Goal: Information Seeking & Learning: Learn about a topic

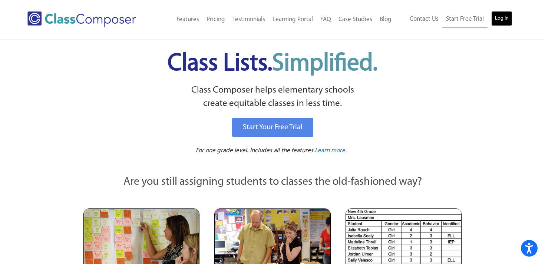
click at [500, 16] on link "Log In" at bounding box center [501, 18] width 21 height 15
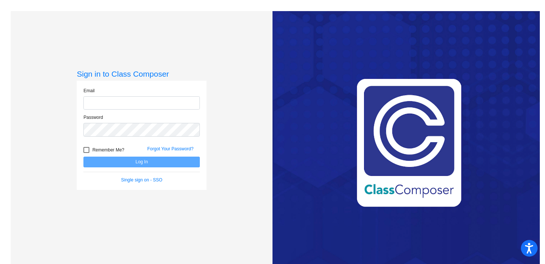
type input "kstingle@swsdk6.com"
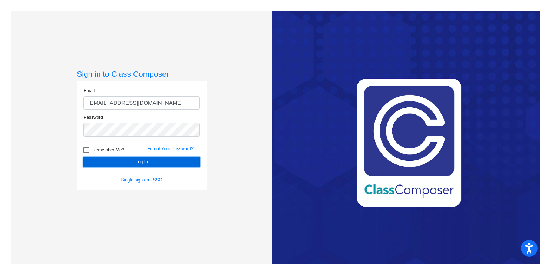
click at [145, 160] on button "Log In" at bounding box center [141, 162] width 116 height 11
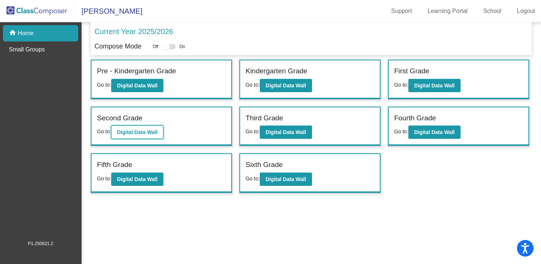
click at [135, 134] on b "Digital Data Wall" at bounding box center [137, 132] width 40 height 6
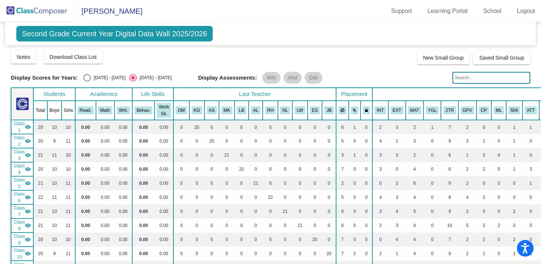
click at [476, 83] on input "text" at bounding box center [491, 78] width 78 height 12
type input "joesph"
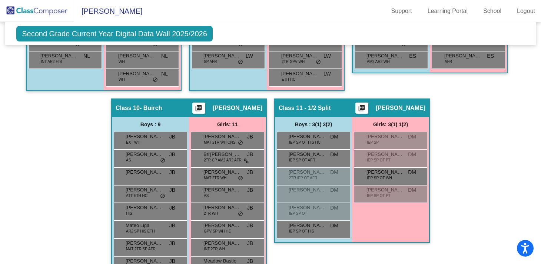
scroll to position [947, 0]
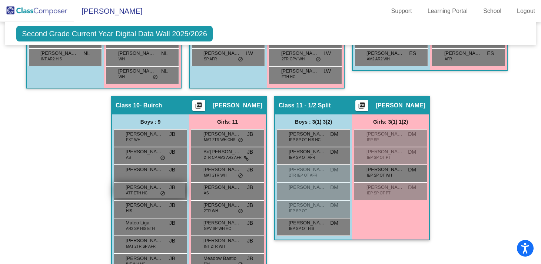
click at [133, 192] on span "ATT ETH HC" at bounding box center [136, 193] width 21 height 6
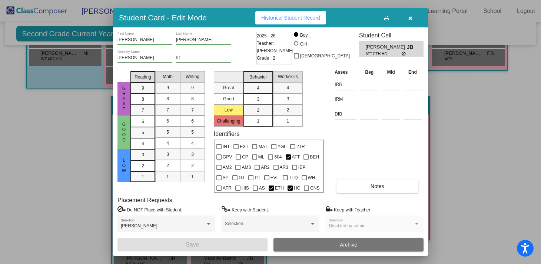
click at [308, 16] on span "Historical Student Record" at bounding box center [290, 18] width 59 height 6
click at [410, 17] on icon "button" at bounding box center [410, 18] width 4 height 5
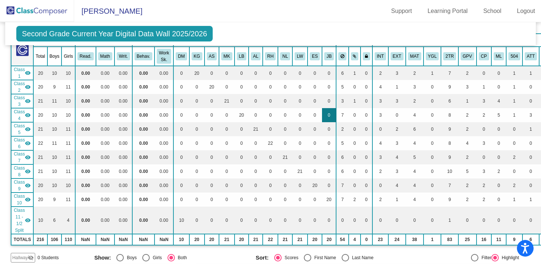
scroll to position [0, 0]
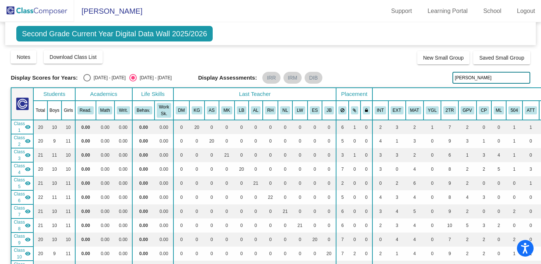
drag, startPoint x: 468, startPoint y: 74, endPoint x: 396, endPoint y: 72, distance: 72.7
click at [396, 74] on div "Display Scores for Years: 2024 - 2025 2025 - 2026 Display Assessments: IRR IRM …" at bounding box center [271, 78] width 520 height 12
drag, startPoint x: 478, startPoint y: 81, endPoint x: 428, endPoint y: 76, distance: 49.6
click at [428, 76] on div "Display Scores for Years: 2024 - 2025 2025 - 2026 Display Assessments: IRR IRM …" at bounding box center [271, 78] width 520 height 12
click at [389, 72] on div "Display Assessments: IRR IRM DIB" at bounding box center [322, 78] width 249 height 12
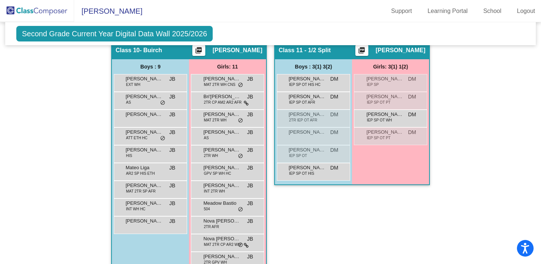
scroll to position [1023, 0]
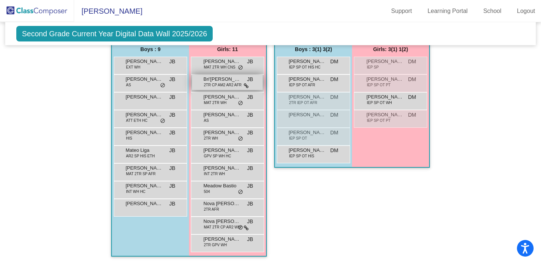
click at [214, 77] on span "Bri'elle Darby" at bounding box center [221, 79] width 37 height 7
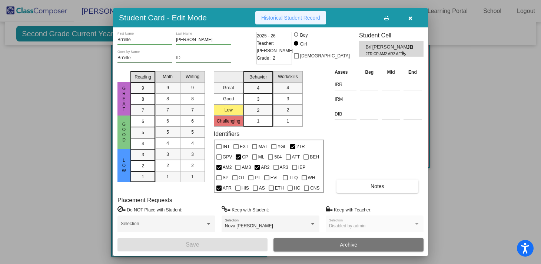
click at [278, 15] on span "Historical Student Record" at bounding box center [290, 18] width 59 height 6
click at [412, 19] on button "button" at bounding box center [410, 17] width 24 height 13
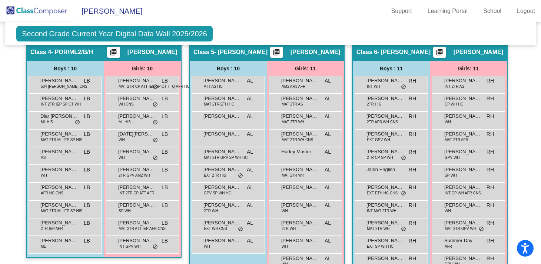
scroll to position [522, 0]
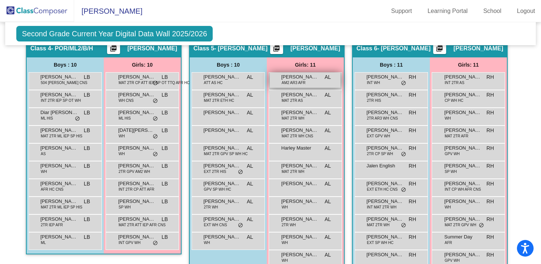
click at [308, 81] on div "Amora Davis AM2 AR3 AFR AL lock do_not_disturb_alt" at bounding box center [305, 80] width 71 height 15
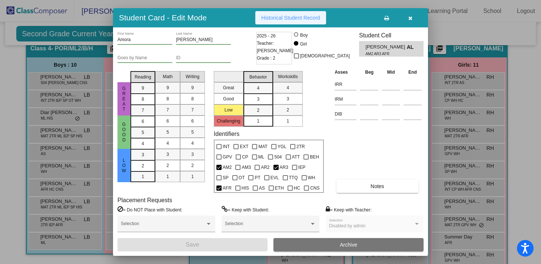
click at [286, 18] on span "Historical Student Record" at bounding box center [290, 18] width 59 height 6
click at [410, 19] on icon "button" at bounding box center [410, 18] width 4 height 5
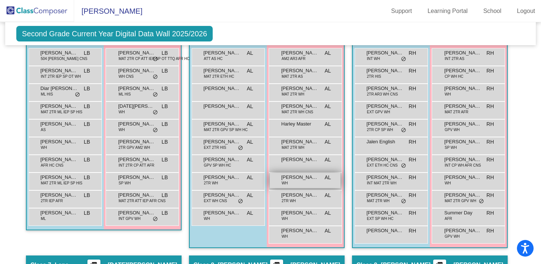
scroll to position [549, 0]
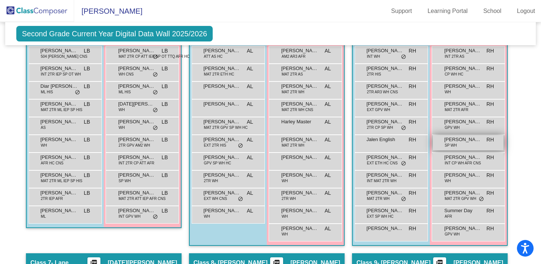
click at [471, 142] on span "Gabriella Hilditch" at bounding box center [462, 139] width 37 height 7
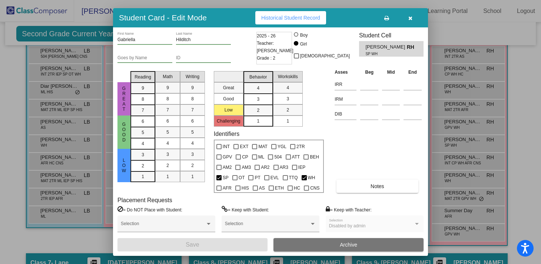
click at [283, 17] on span "Historical Student Record" at bounding box center [290, 18] width 59 height 6
click at [408, 19] on icon "button" at bounding box center [410, 18] width 4 height 5
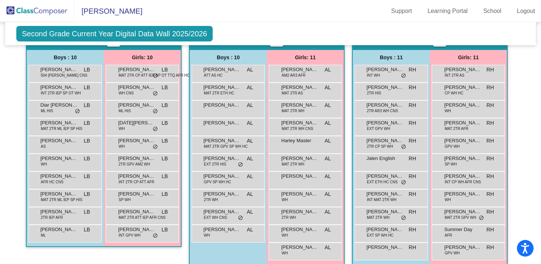
scroll to position [527, 0]
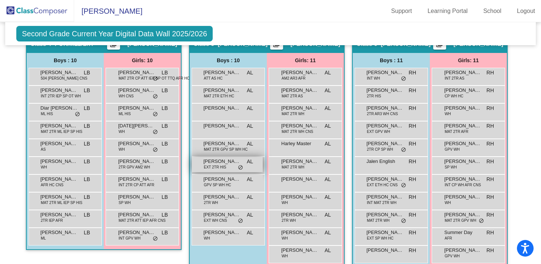
click at [222, 165] on span "EXT 2TR HIS" at bounding box center [215, 168] width 22 height 6
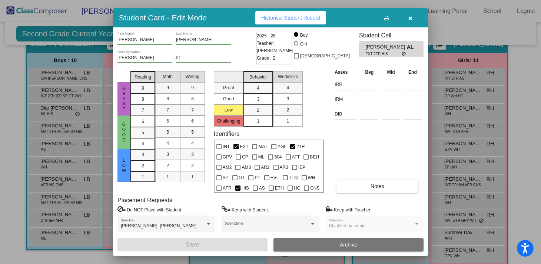
click at [304, 21] on button "Historical Student Record" at bounding box center [290, 17] width 71 height 13
click at [411, 16] on icon "button" at bounding box center [410, 18] width 4 height 5
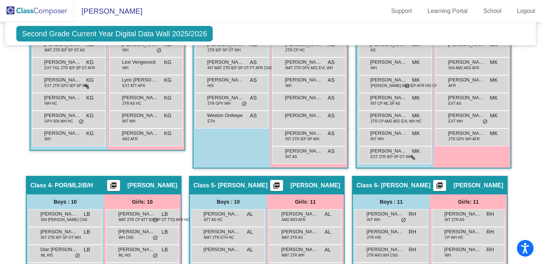
scroll to position [331, 0]
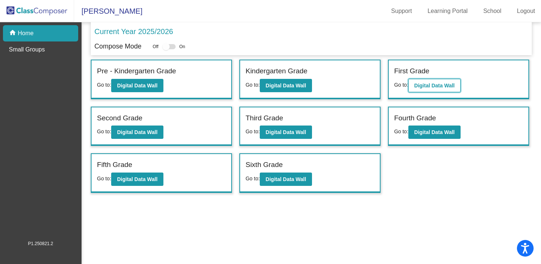
click at [433, 84] on b "Digital Data Wall" at bounding box center [434, 86] width 40 height 6
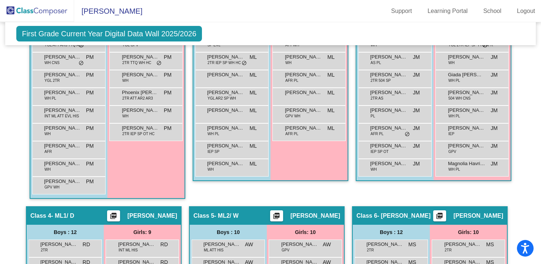
scroll to position [372, 0]
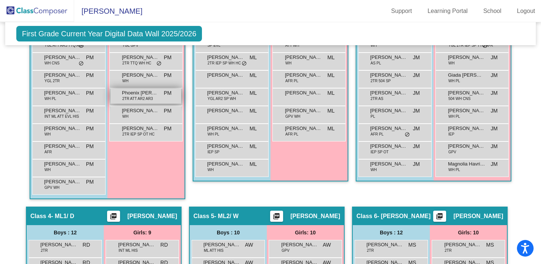
click at [137, 96] on span "Phoenix Terrell" at bounding box center [140, 92] width 37 height 7
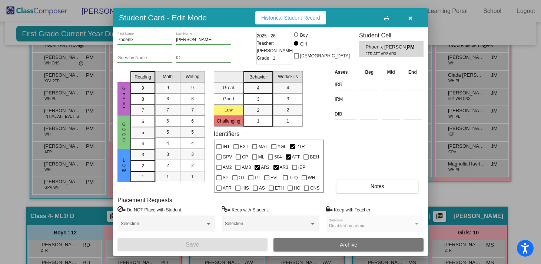
click at [290, 16] on span "Historical Student Record" at bounding box center [290, 18] width 59 height 6
click at [411, 19] on icon "button" at bounding box center [410, 18] width 4 height 5
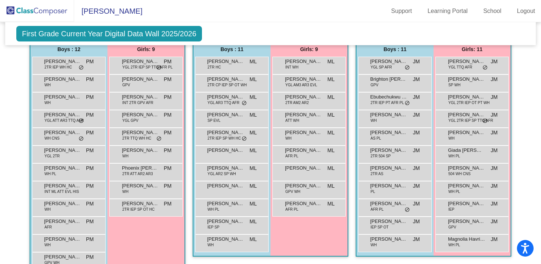
scroll to position [297, 0]
click at [59, 119] on span "YGL ATT AR3 TTQ AFR" at bounding box center [63, 121] width 39 height 6
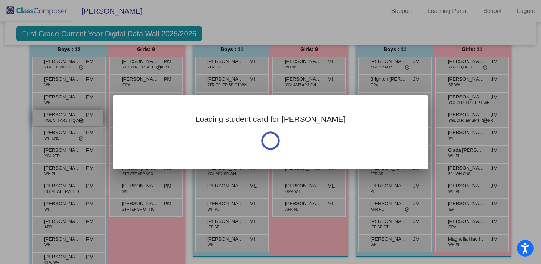
click at [59, 119] on div at bounding box center [270, 132] width 541 height 264
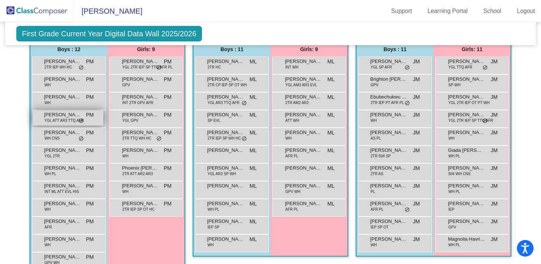
click at [61, 118] on span "YGL ATT AR3 TTQ AFR" at bounding box center [63, 121] width 39 height 6
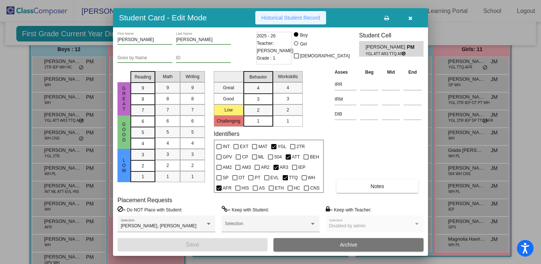
click at [289, 18] on span "Historical Student Record" at bounding box center [290, 18] width 59 height 6
click at [409, 20] on icon "button" at bounding box center [410, 18] width 4 height 5
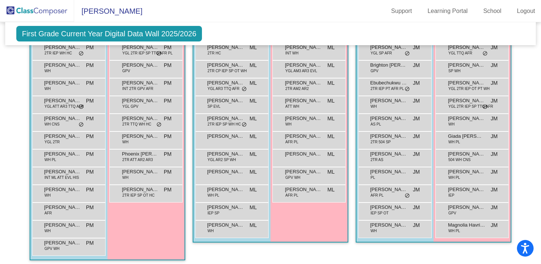
scroll to position [312, 0]
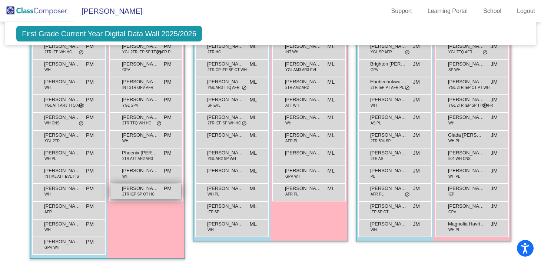
click at [141, 192] on span "2TR IEP SP OT HC" at bounding box center [138, 195] width 32 height 6
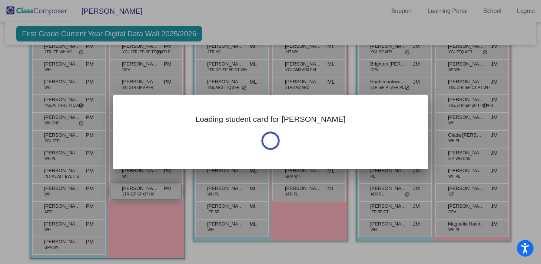
click at [141, 192] on div "Loading student card for Vayda Notes Previous Year undefined - Last Edited: null" at bounding box center [270, 132] width 541 height 264
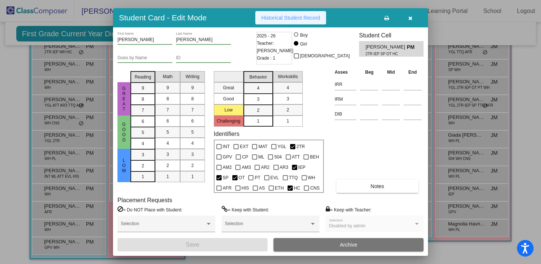
click at [312, 19] on span "Historical Student Record" at bounding box center [290, 18] width 59 height 6
click at [411, 19] on icon "button" at bounding box center [410, 18] width 4 height 5
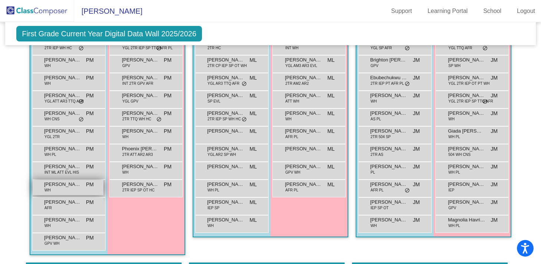
scroll to position [315, 0]
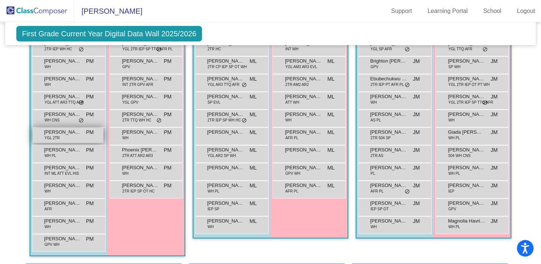
click at [74, 137] on div "Dylan Menzoni YGL 2TR PM lock do_not_disturb_alt" at bounding box center [68, 135] width 71 height 15
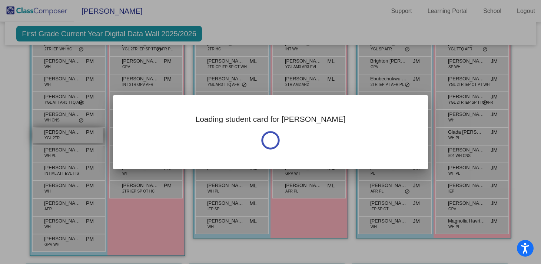
click at [74, 137] on div at bounding box center [270, 132] width 541 height 264
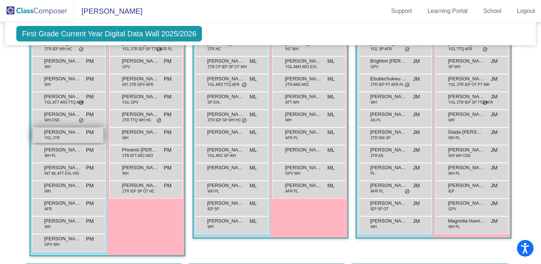
click at [74, 137] on div "Dylan Menzoni YGL 2TR PM lock do_not_disturb_alt" at bounding box center [68, 135] width 71 height 15
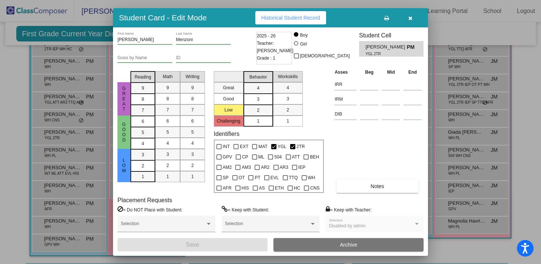
scroll to position [0, 0]
click at [298, 19] on span "Historical Student Record" at bounding box center [290, 18] width 59 height 6
click at [14, 87] on div at bounding box center [270, 132] width 541 height 264
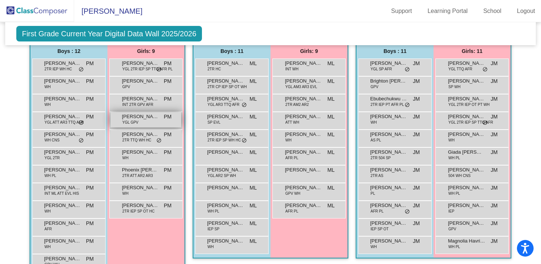
scroll to position [296, 0]
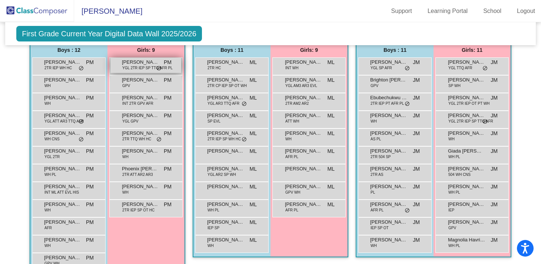
click at [140, 67] on span "YGL 2TR IEP SP TTQ AFR PL" at bounding box center [147, 68] width 50 height 6
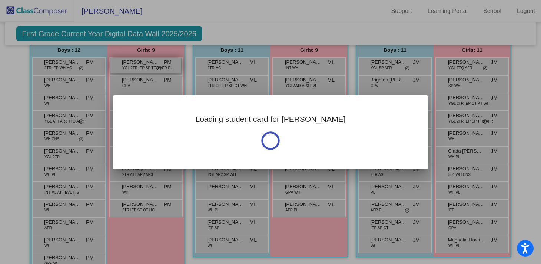
click at [140, 67] on div "Loading student card for Emmanuella-Sarah Notes Previous Year undefined - Last …" at bounding box center [270, 132] width 541 height 264
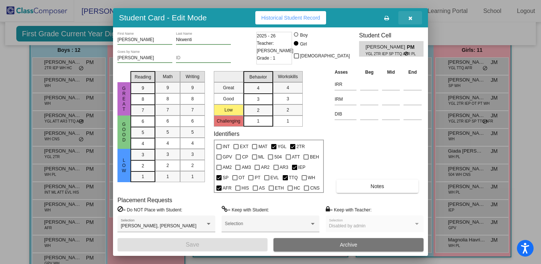
click at [410, 20] on icon "button" at bounding box center [410, 18] width 4 height 5
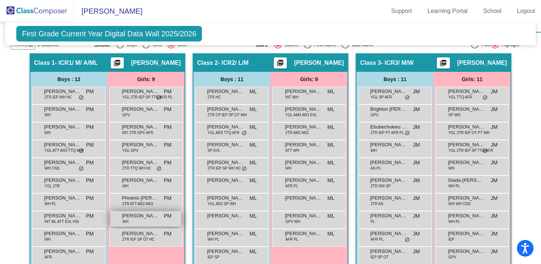
scroll to position [268, 0]
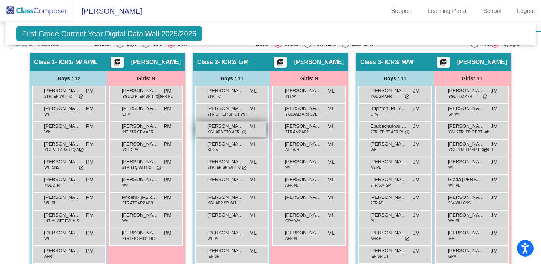
click at [225, 129] on span "Dimitrious Reece" at bounding box center [225, 126] width 37 height 7
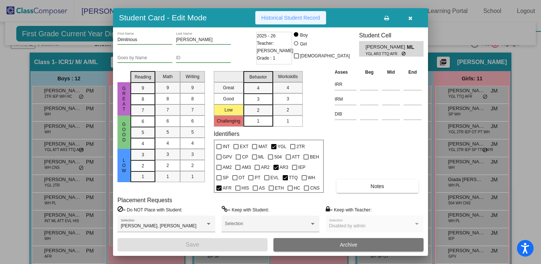
click at [290, 23] on button "Historical Student Record" at bounding box center [290, 17] width 71 height 13
click at [316, 94] on div "Great Good Low Challenging Behavior 4 3 2 1 Workskills 4 3 2 1" at bounding box center [269, 97] width 110 height 59
click at [408, 18] on icon "button" at bounding box center [410, 18] width 4 height 5
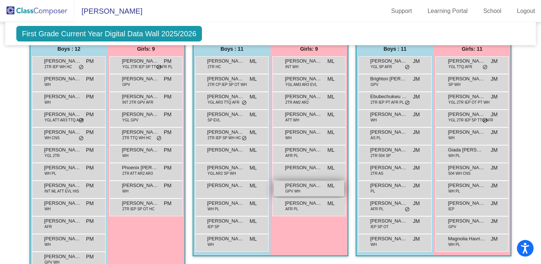
scroll to position [297, 0]
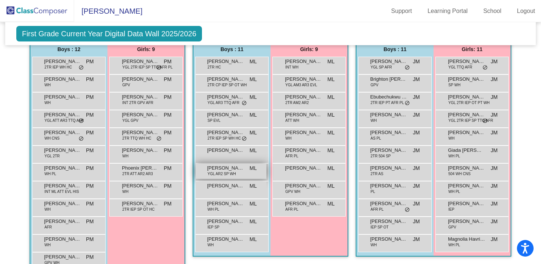
click at [232, 170] on span "Jonathan Jacuk" at bounding box center [225, 168] width 37 height 7
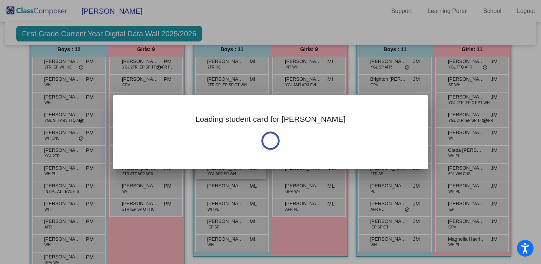
click at [232, 170] on div "Loading student card for Jonathan Notes Previous Year undefined - Last Edited: …" at bounding box center [270, 132] width 541 height 264
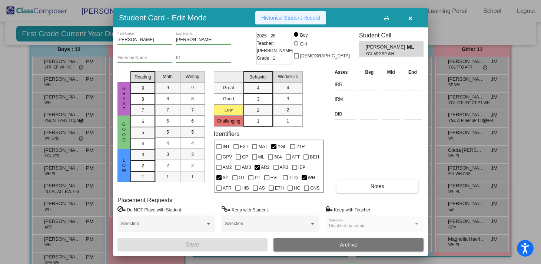
click at [285, 17] on span "Historical Student Record" at bounding box center [290, 18] width 59 height 6
click at [410, 18] on icon "button" at bounding box center [410, 18] width 4 height 5
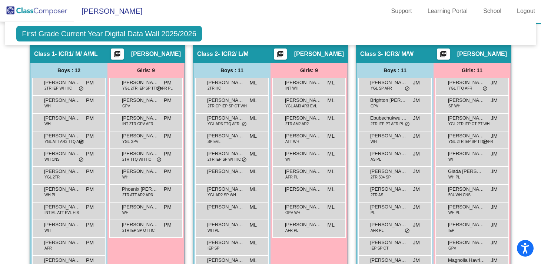
scroll to position [276, 0]
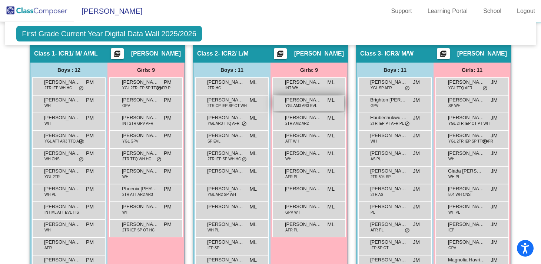
click at [303, 106] on span "YGL AM3 AR3 EVL" at bounding box center [301, 106] width 32 height 6
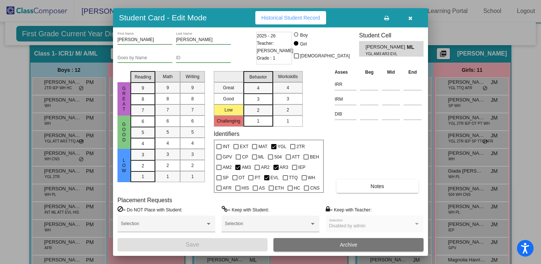
click at [286, 20] on span "Historical Student Record" at bounding box center [290, 18] width 59 height 6
click at [409, 21] on button "button" at bounding box center [410, 17] width 24 height 13
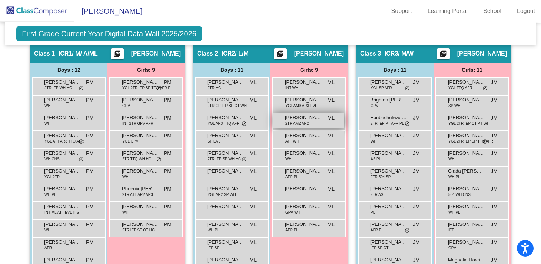
click at [306, 122] on span "2TR AM2 AR2" at bounding box center [296, 124] width 23 height 6
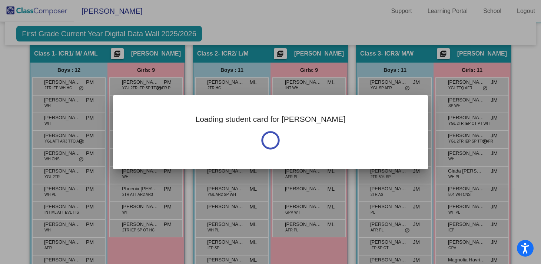
click at [306, 122] on h3 "Loading student card for Ella" at bounding box center [270, 119] width 150 height 9
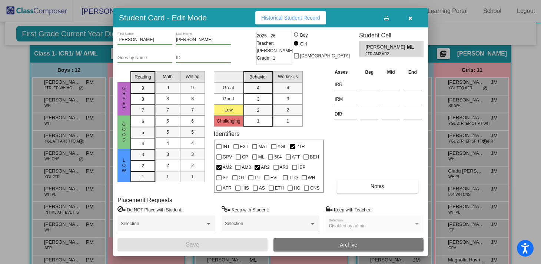
click at [283, 19] on span "Historical Student Record" at bounding box center [290, 18] width 59 height 6
click at [409, 17] on icon "button" at bounding box center [410, 18] width 4 height 5
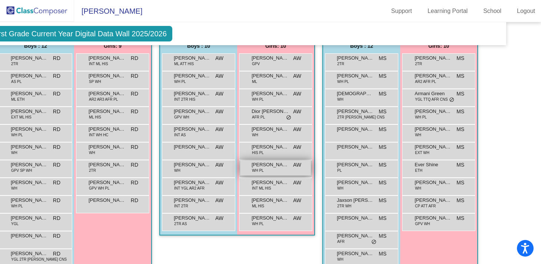
scroll to position [562, 30]
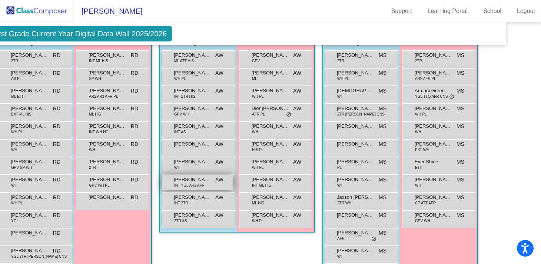
click at [192, 181] on span "Mizael Dauphin" at bounding box center [192, 179] width 37 height 7
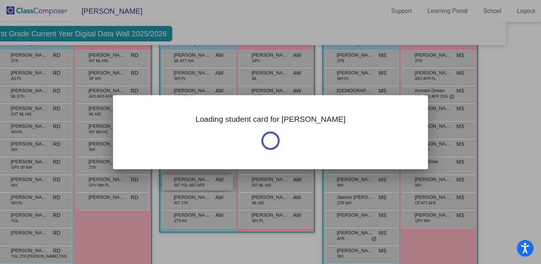
click at [192, 181] on div at bounding box center [270, 132] width 541 height 264
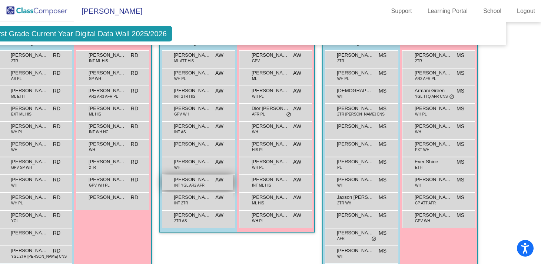
click at [200, 187] on span "INT YGL AR2 AFR" at bounding box center [189, 186] width 30 height 6
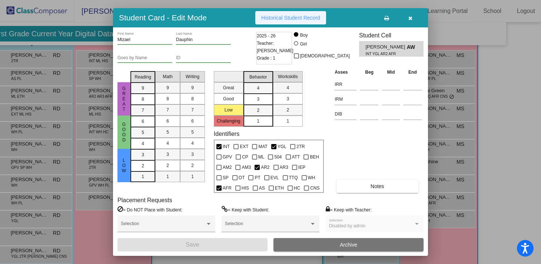
click at [286, 16] on span "Historical Student Record" at bounding box center [290, 18] width 59 height 6
click at [412, 21] on button "button" at bounding box center [410, 17] width 24 height 13
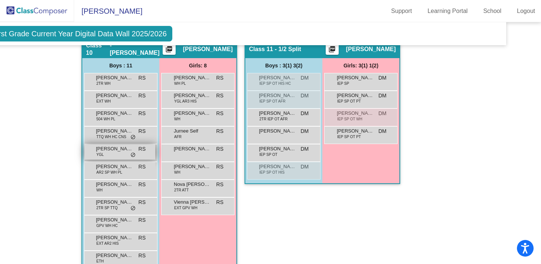
scroll to position [1040, 30]
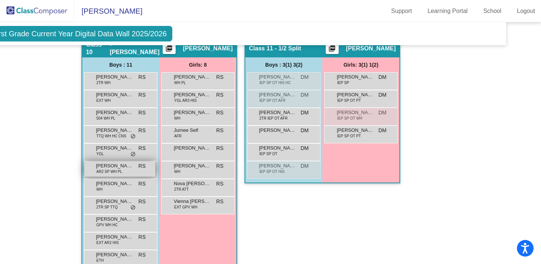
click at [121, 172] on div "Logan Hallquist AR2 SP WH PL RS lock do_not_disturb_alt" at bounding box center [119, 169] width 71 height 15
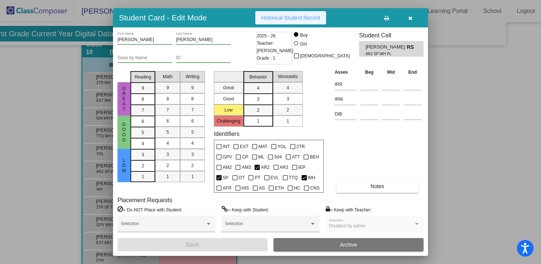
click at [300, 16] on span "Historical Student Record" at bounding box center [290, 18] width 59 height 6
click at [413, 17] on button "button" at bounding box center [410, 17] width 24 height 13
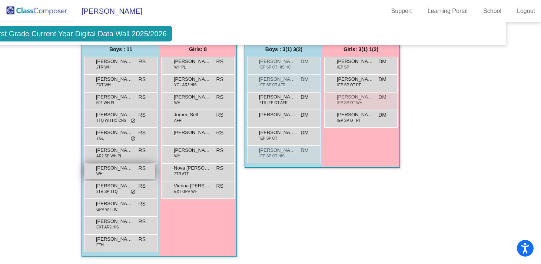
scroll to position [1059, 30]
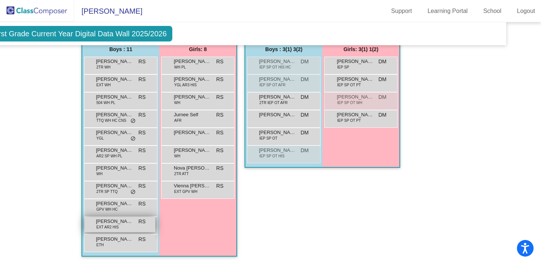
click at [129, 221] on div "Sebastian Cortez EXT AR2 HIS RS lock do_not_disturb_alt" at bounding box center [119, 224] width 71 height 15
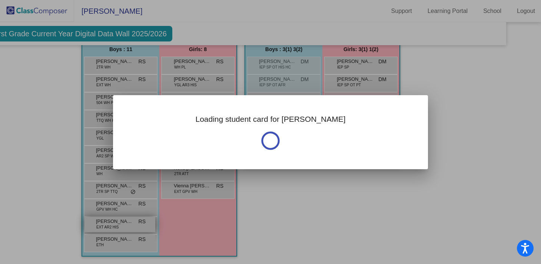
click at [129, 221] on div "Loading student card for Sebastian Notes Previous Year undefined - Last Edited:…" at bounding box center [270, 132] width 541 height 264
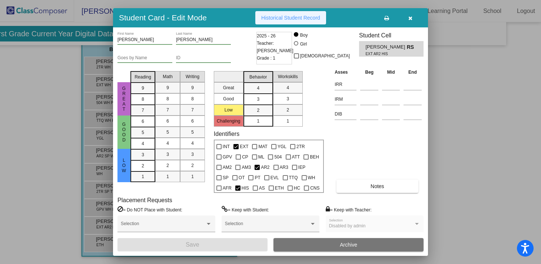
click at [289, 13] on button "Historical Student Record" at bounding box center [290, 17] width 71 height 13
click at [414, 20] on button "button" at bounding box center [410, 17] width 24 height 13
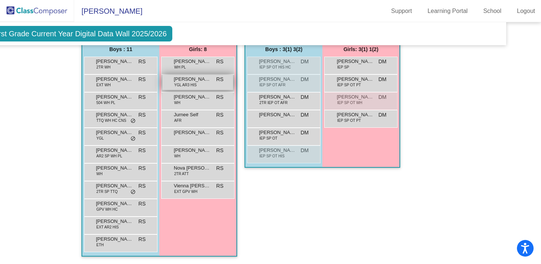
click at [195, 78] on span "Arianna Hernandez" at bounding box center [192, 79] width 37 height 7
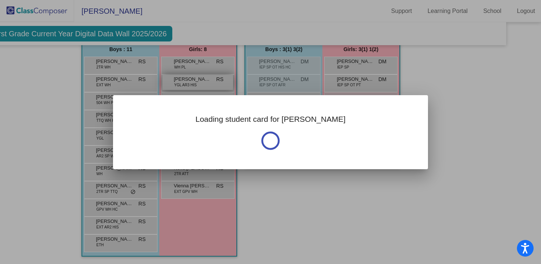
click at [195, 78] on div "Loading student card for Arianna Notes Previous Year undefined - Last Edited: n…" at bounding box center [270, 132] width 541 height 264
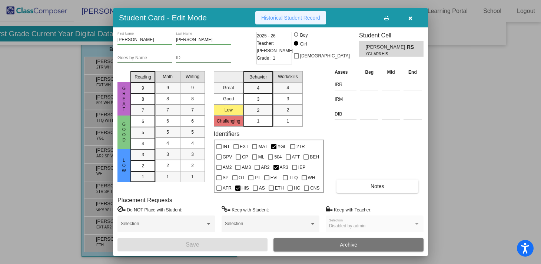
click at [279, 20] on span "Historical Student Record" at bounding box center [290, 18] width 59 height 6
click at [413, 20] on button "button" at bounding box center [410, 17] width 24 height 13
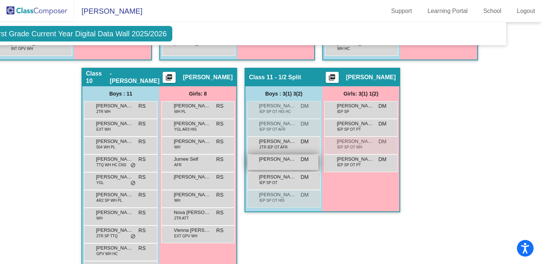
scroll to position [1012, 30]
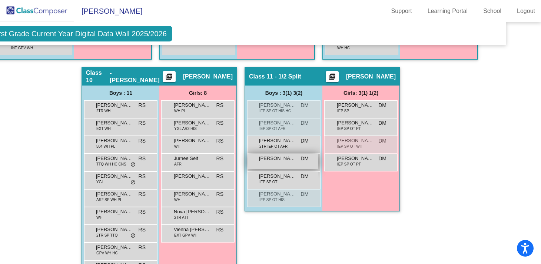
click at [275, 162] on div "Jackson Macklin DM lock do_not_disturb_alt" at bounding box center [283, 161] width 71 height 15
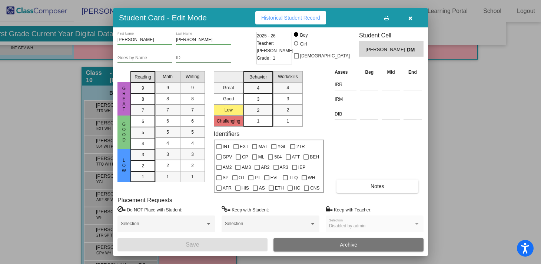
click at [412, 19] on icon "button" at bounding box center [410, 18] width 4 height 5
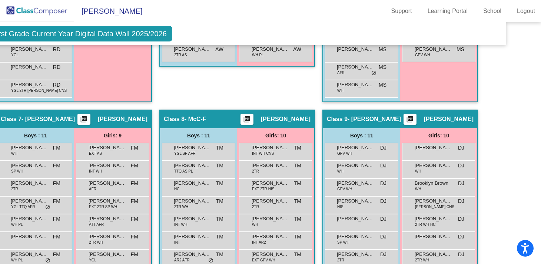
scroll to position [726, 30]
